Goal: Task Accomplishment & Management: Complete application form

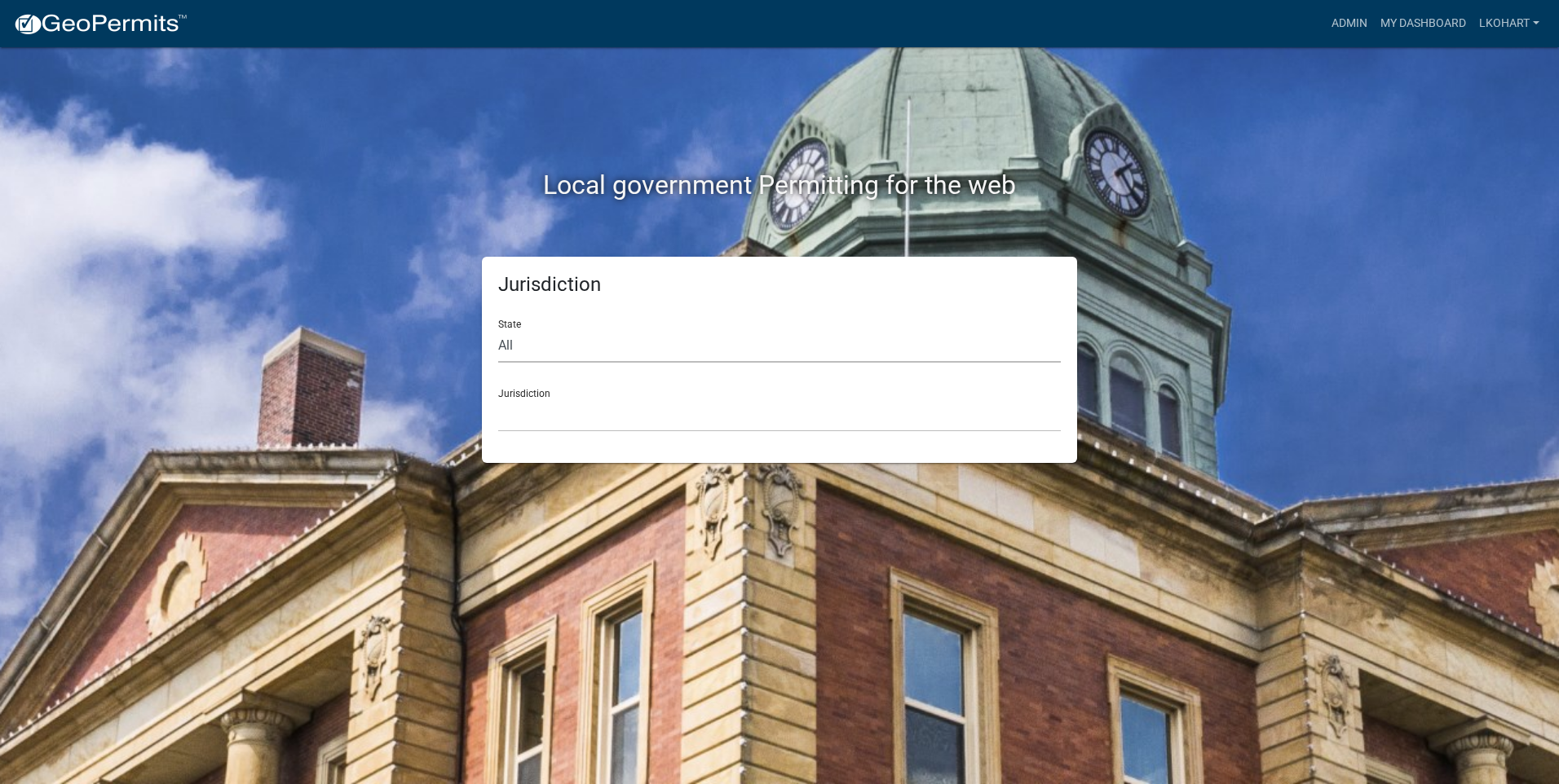
click at [524, 348] on select "All [US_STATE] [US_STATE] [US_STATE] [US_STATE] [US_STATE] [US_STATE] [US_STATE…" at bounding box center [780, 346] width 562 height 33
select select "[US_STATE]"
click at [499, 330] on select "All [US_STATE] [US_STATE] [US_STATE] [US_STATE] [US_STATE] [US_STATE] [US_STATE…" at bounding box center [780, 346] width 562 height 33
click at [539, 420] on select "[GEOGRAPHIC_DATA], [US_STATE] [GEOGRAPHIC_DATA], [US_STATE] [GEOGRAPHIC_DATA], …" at bounding box center [780, 415] width 562 height 33
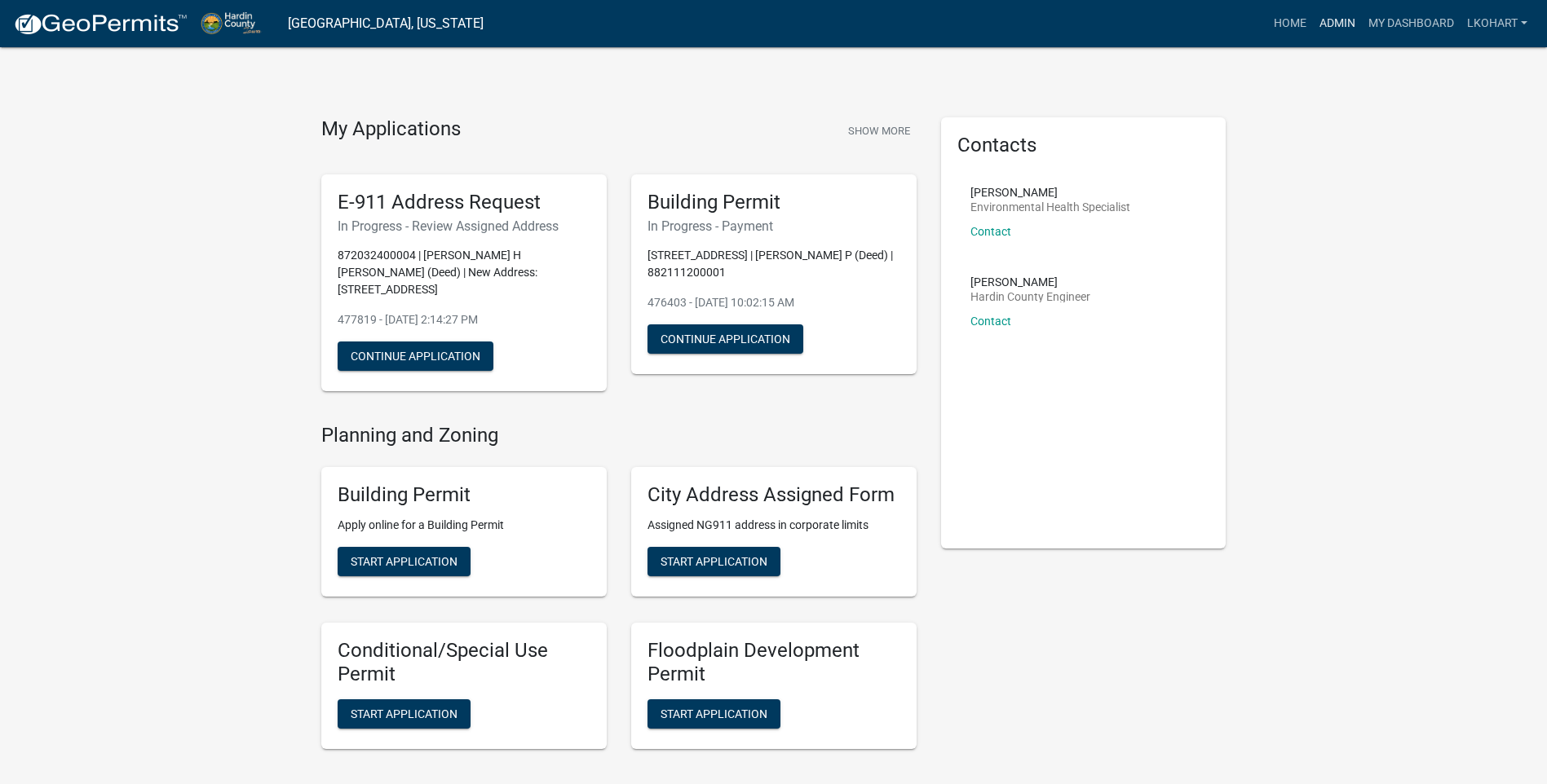
click at [1336, 22] on link "Admin" at bounding box center [1337, 23] width 49 height 31
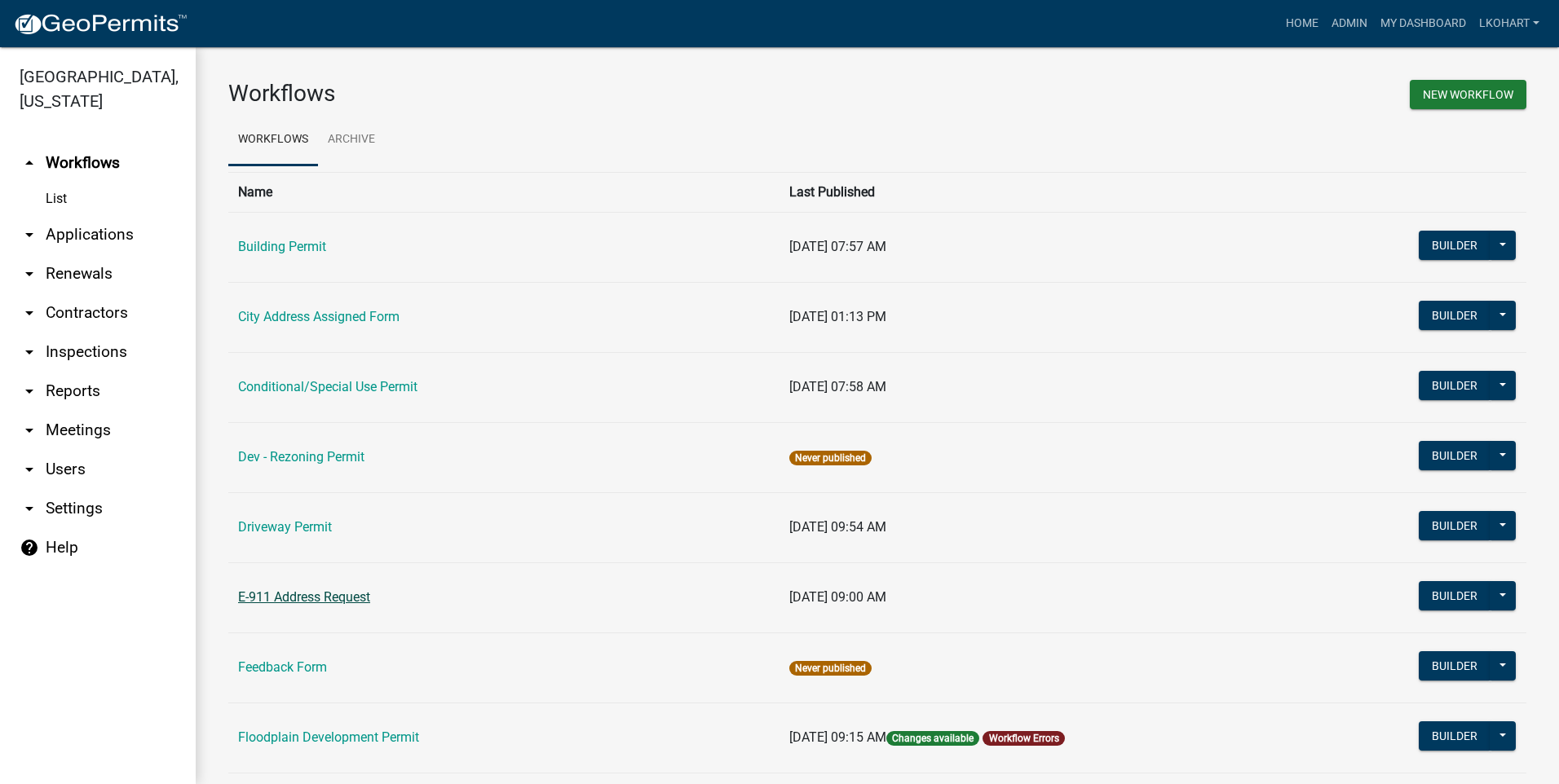
click at [302, 597] on link "E-911 Address Request" at bounding box center [304, 596] width 132 height 15
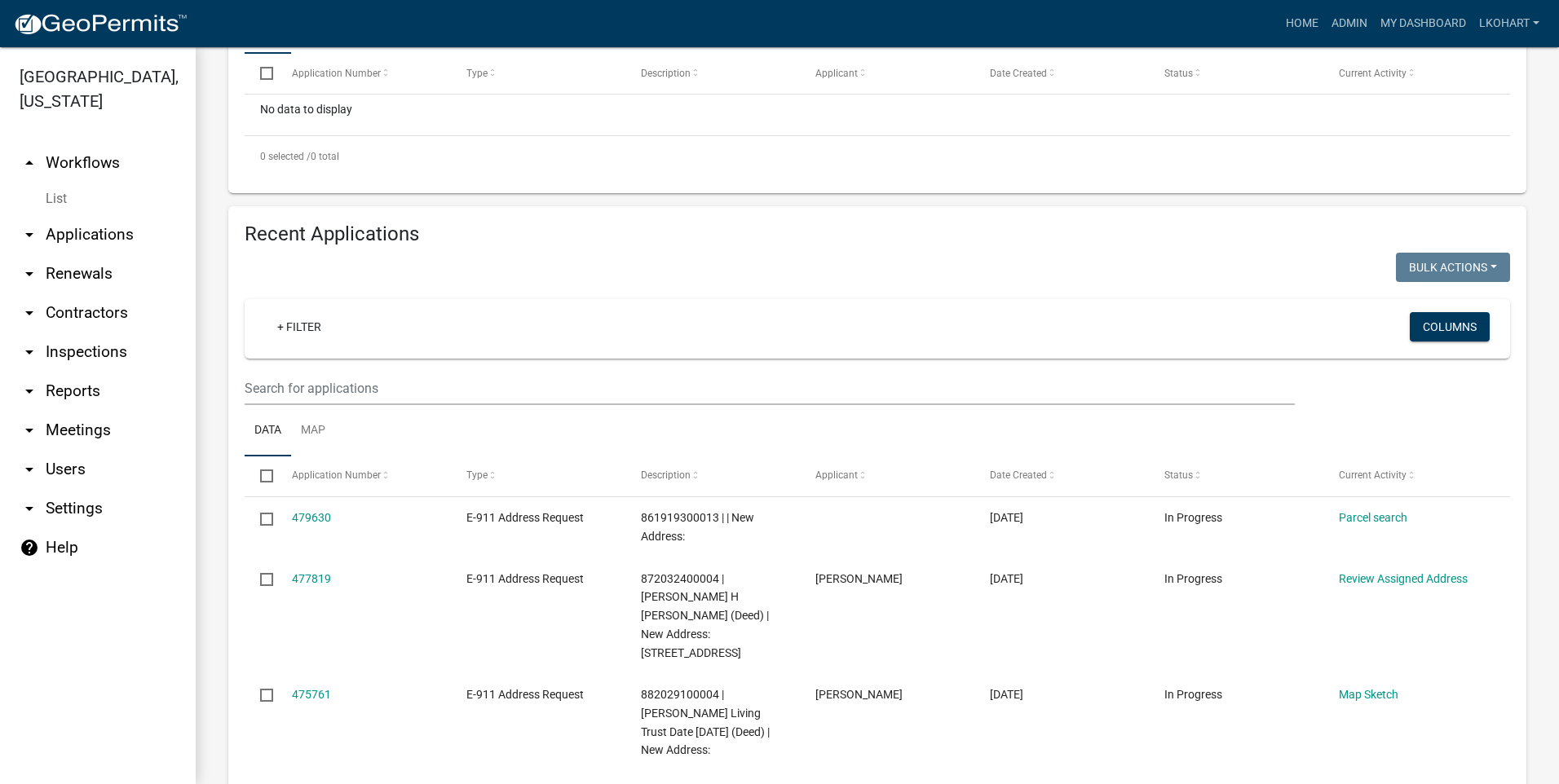
scroll to position [489, 0]
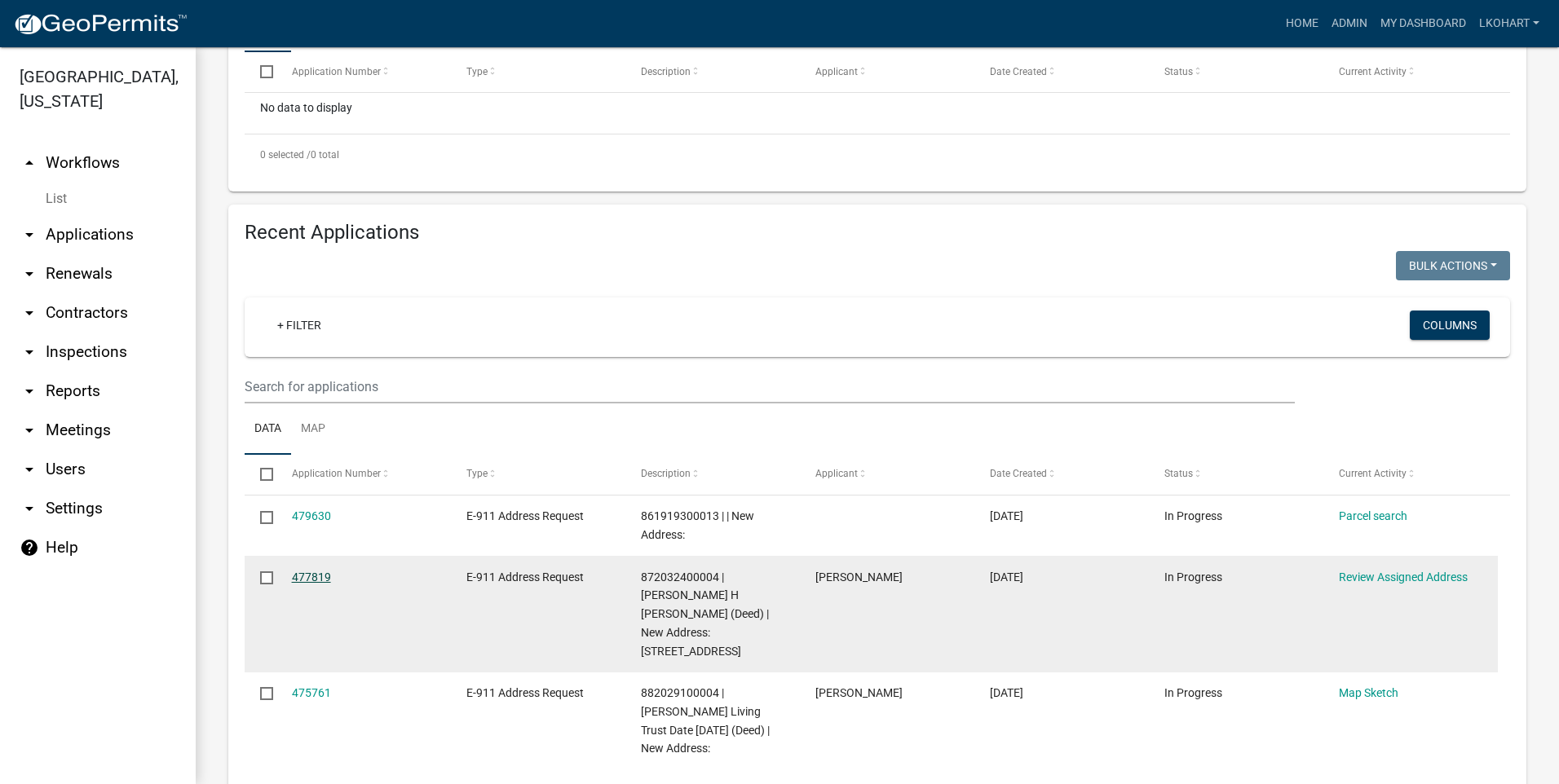
click at [312, 570] on link "477819" at bounding box center [312, 577] width 40 height 13
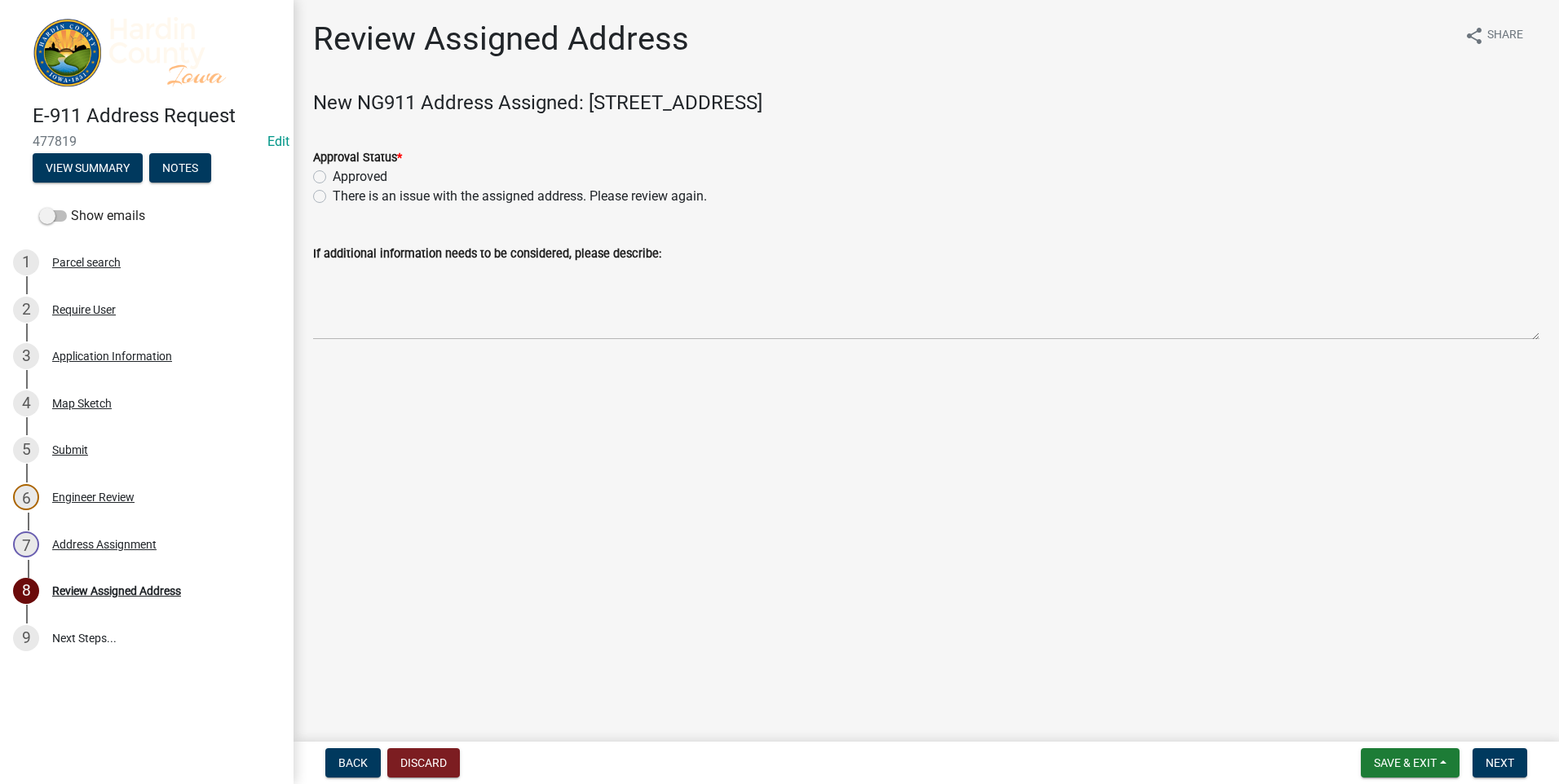
click at [332, 180] on label "Approved" at bounding box center [359, 177] width 55 height 20
click at [332, 178] on input "Approved" at bounding box center [338, 172] width 11 height 11
radio input "true"
click at [1427, 765] on span "Save & Exit" at bounding box center [1405, 762] width 63 height 13
click at [1391, 722] on button "Save & Exit" at bounding box center [1394, 720] width 130 height 40
